Goal: Task Accomplishment & Management: Use online tool/utility

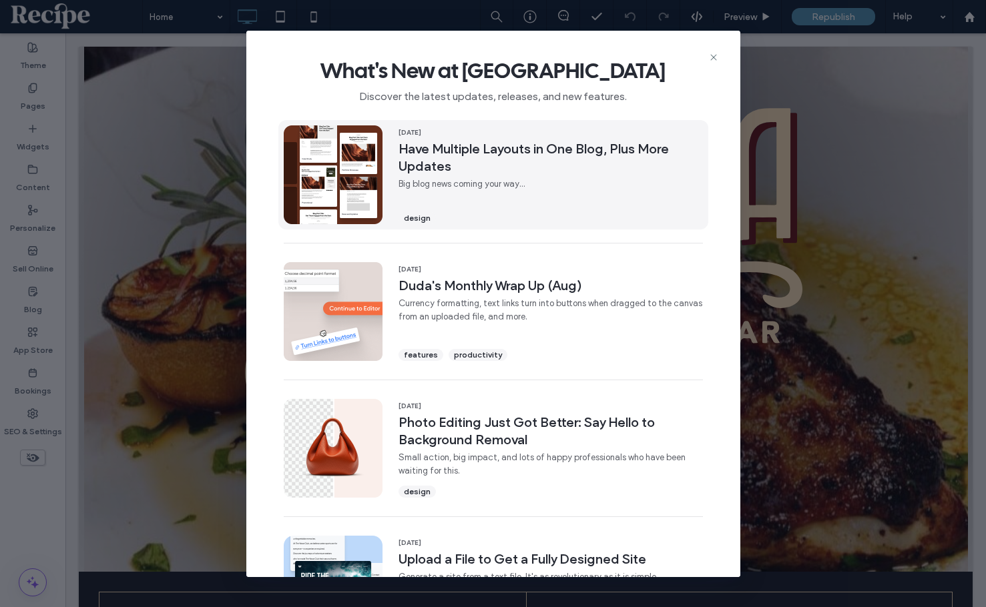
scroll to position [267, 0]
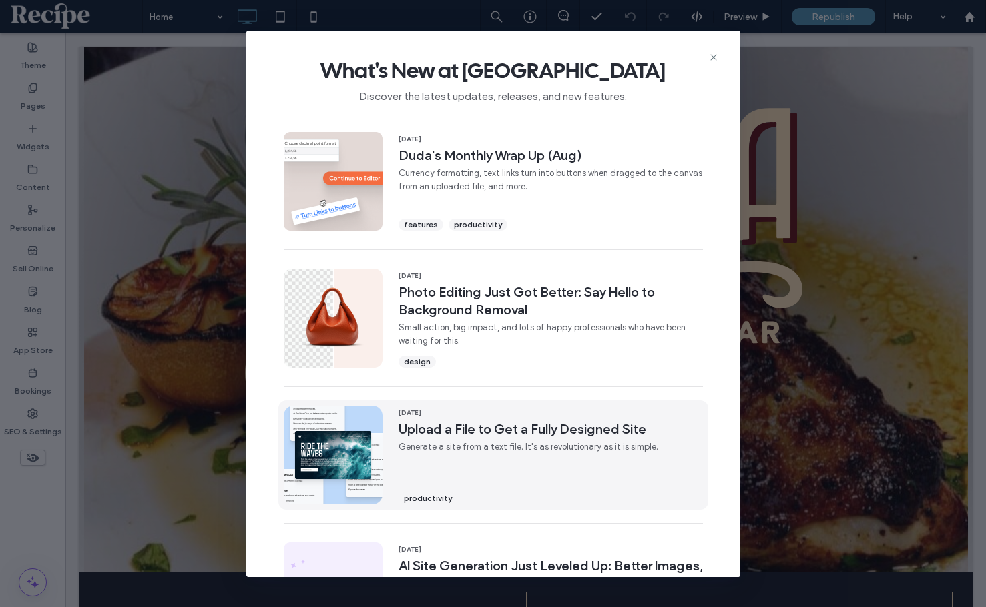
click at [498, 440] on span "Generate a site from a text file. It's as revolutionary as it is simple." at bounding box center [528, 446] width 260 height 13
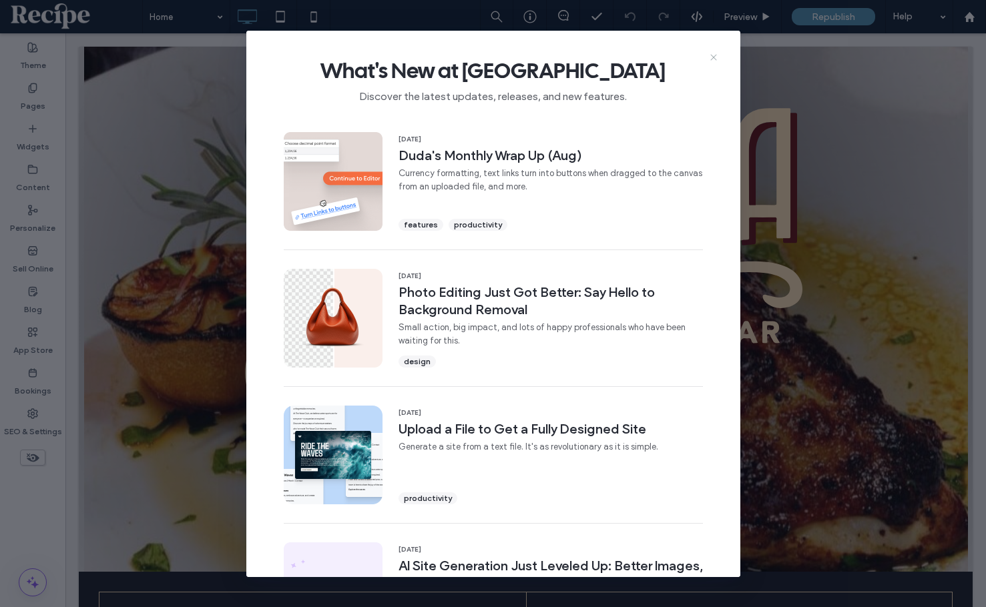
click at [712, 53] on icon at bounding box center [713, 57] width 11 height 11
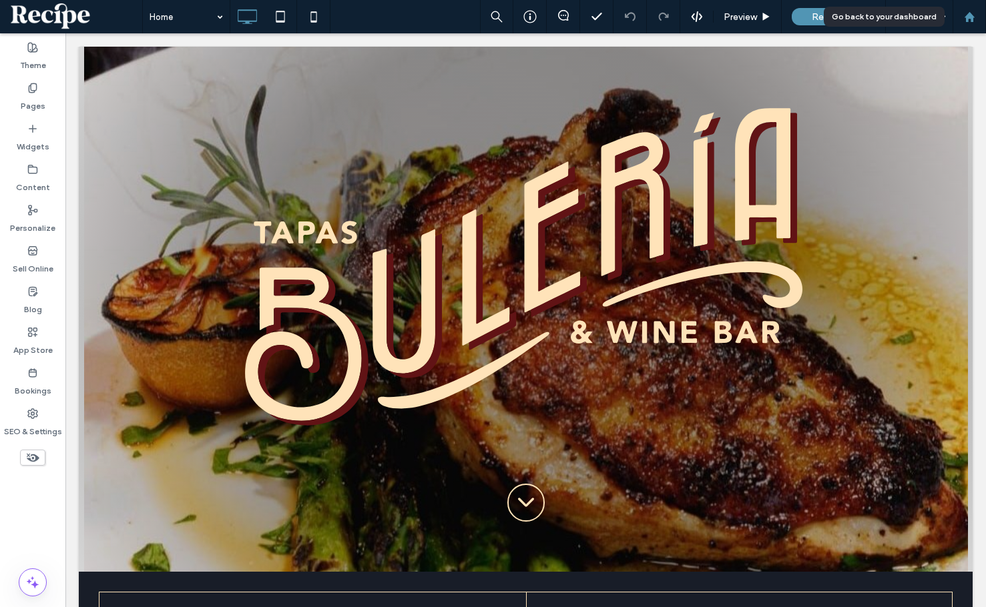
click at [970, 19] on use at bounding box center [969, 16] width 10 height 10
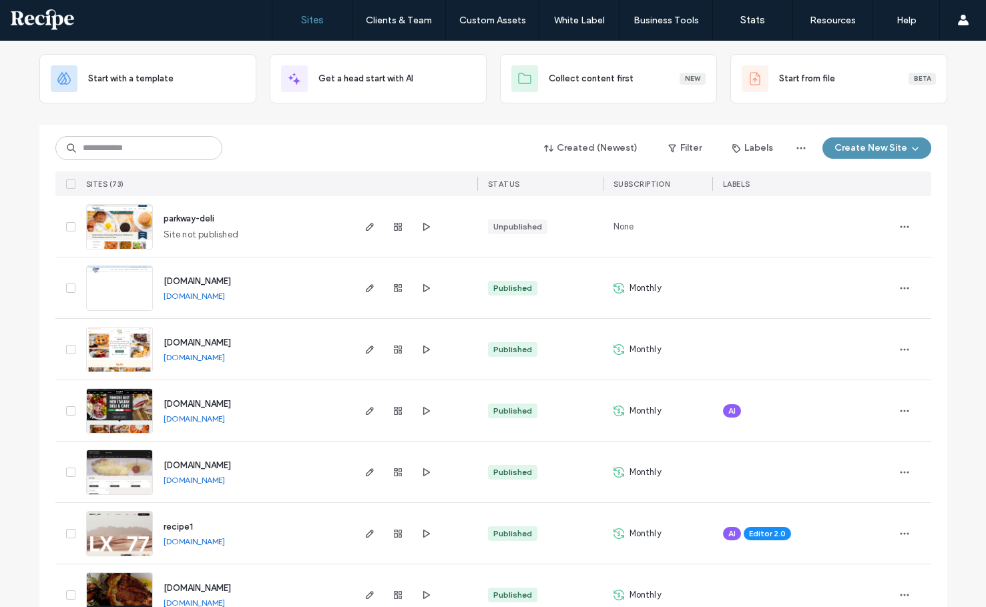
scroll to position [267, 0]
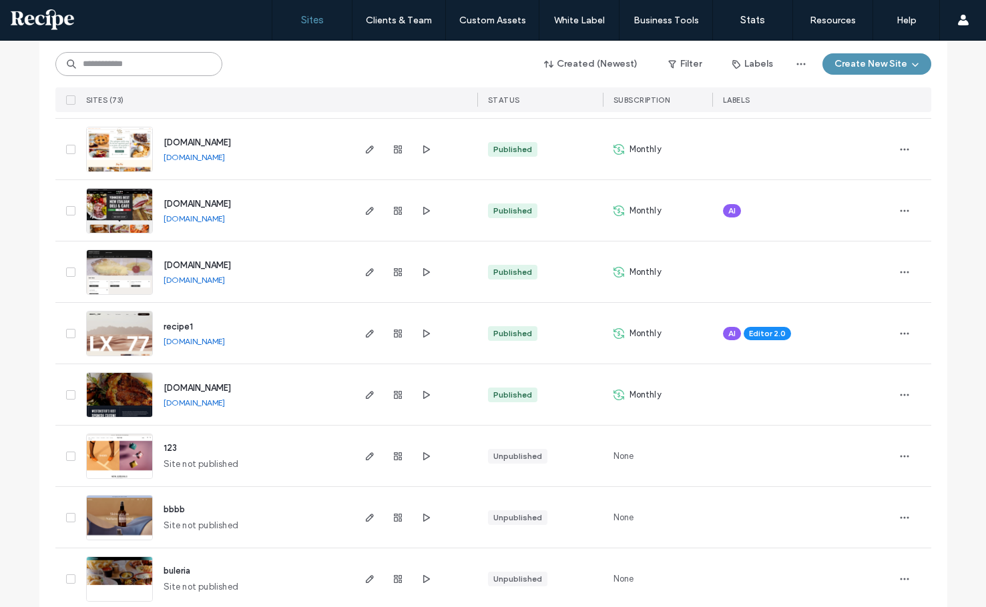
click at [194, 66] on input at bounding box center [138, 64] width 167 height 24
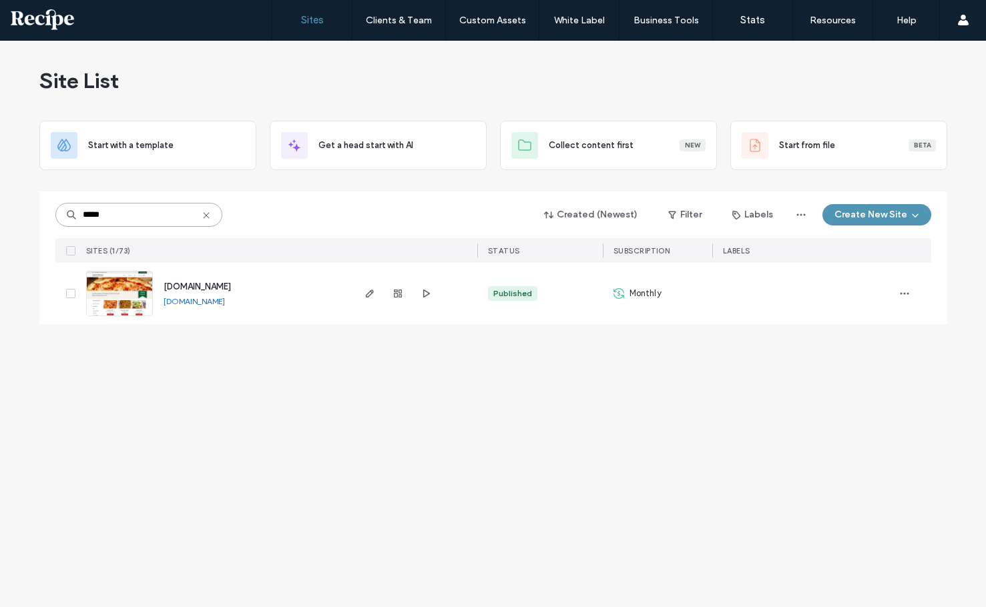
scroll to position [0, 0]
type input "*****"
click at [368, 295] on icon "button" at bounding box center [369, 293] width 11 height 11
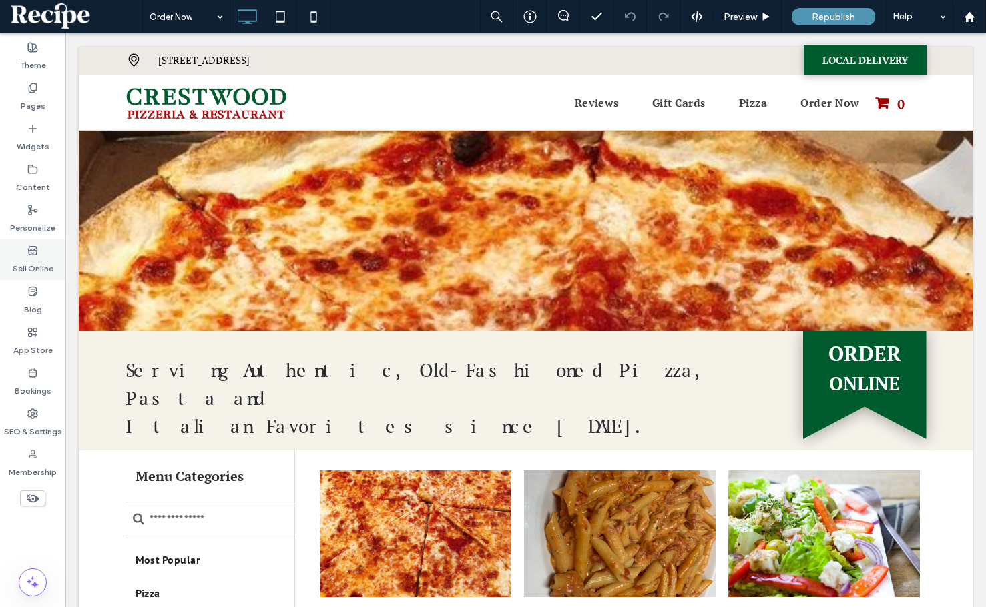
click at [47, 253] on div "Sell Online" at bounding box center [32, 260] width 65 height 41
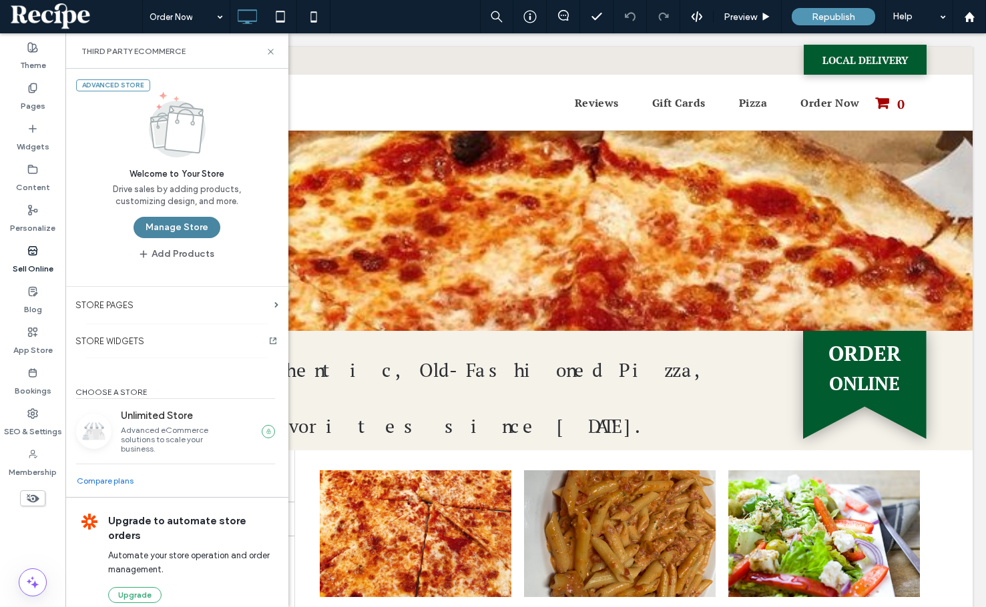
click at [185, 230] on button "Manage Store" at bounding box center [176, 227] width 87 height 21
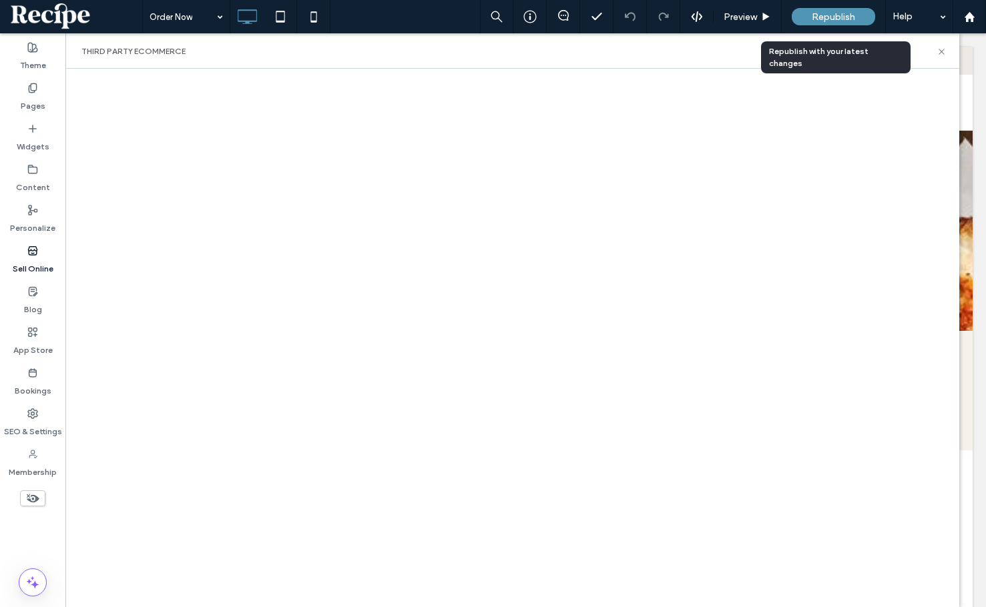
click at [849, 16] on span "Republish" at bounding box center [832, 16] width 43 height 11
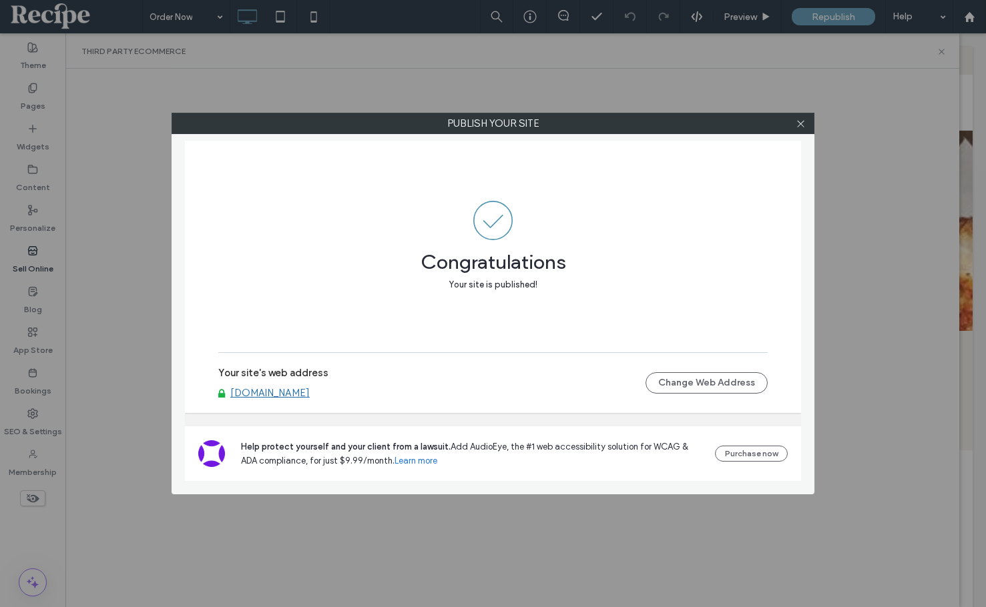
click at [794, 128] on div at bounding box center [800, 123] width 20 height 20
click at [798, 123] on icon at bounding box center [800, 124] width 10 height 10
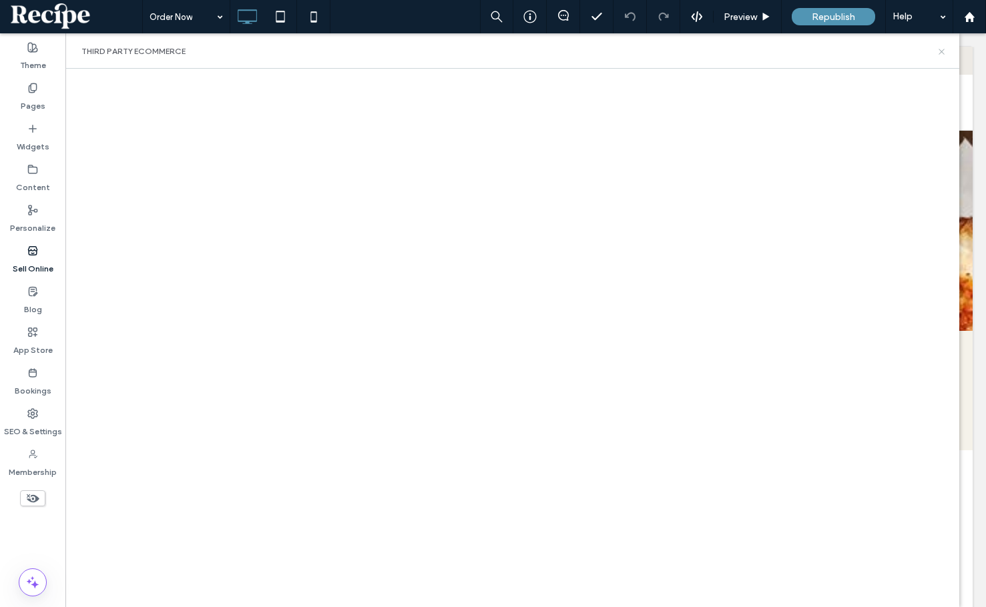
click at [937, 53] on icon at bounding box center [941, 52] width 10 height 10
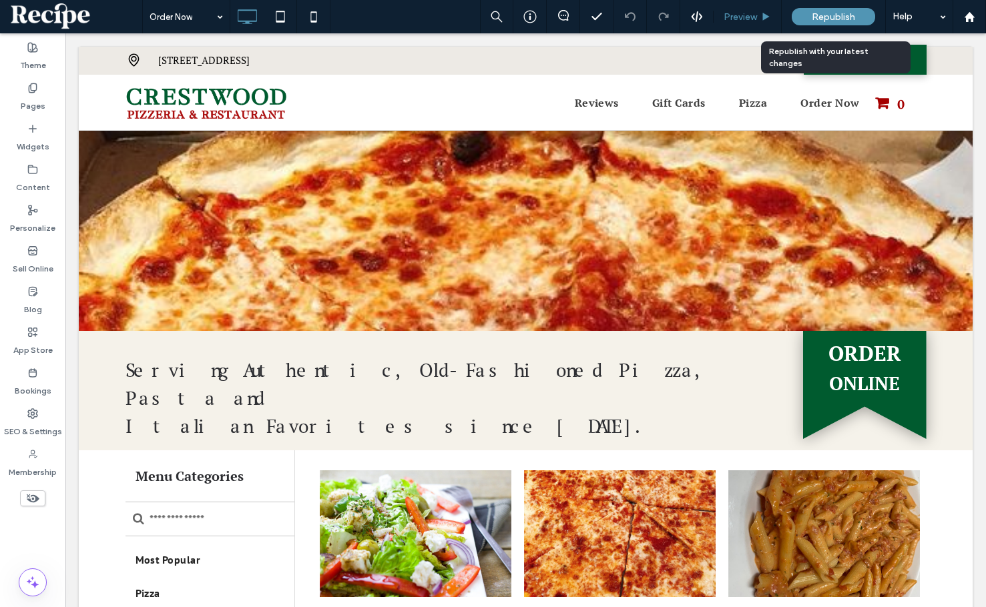
click at [757, 24] on div "Preview" at bounding box center [747, 16] width 68 height 33
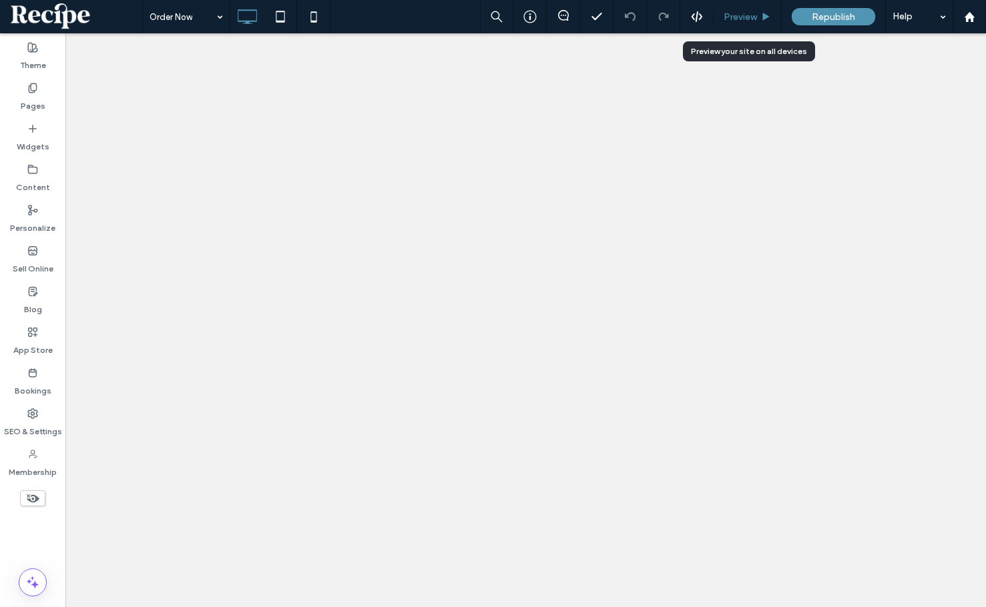
click at [745, 18] on span "Preview" at bounding box center [739, 16] width 33 height 11
